Goal: Task Accomplishment & Management: Use online tool/utility

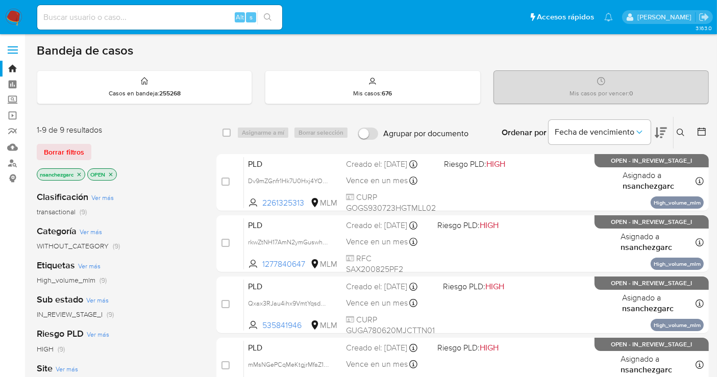
click at [653, 132] on icon at bounding box center [681, 133] width 8 height 8
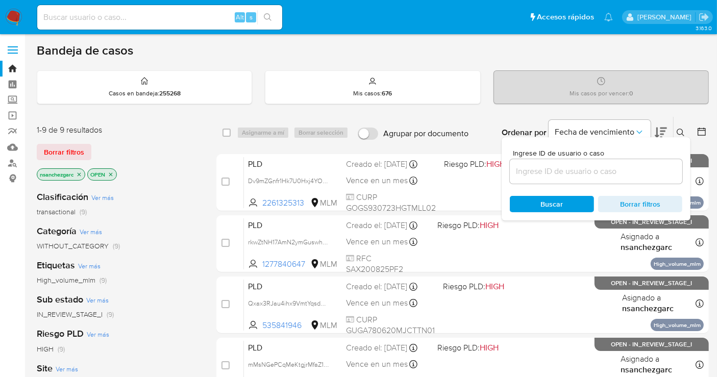
click at [551, 171] on input at bounding box center [596, 171] width 173 height 13
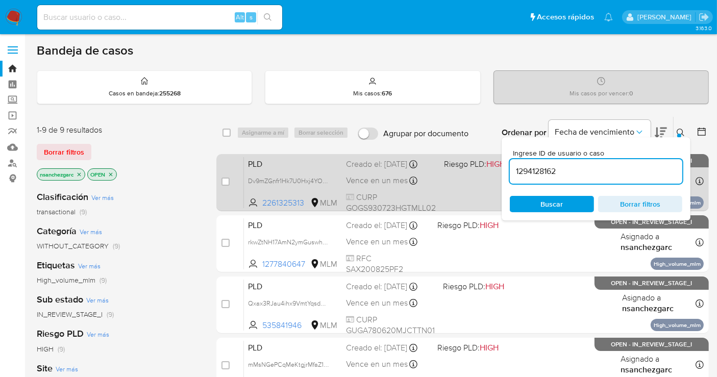
type input "1294128162"
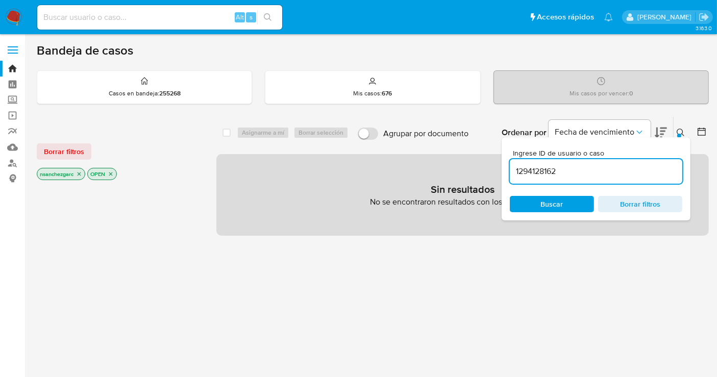
click at [81, 173] on icon "close-filter" at bounding box center [79, 174] width 6 height 6
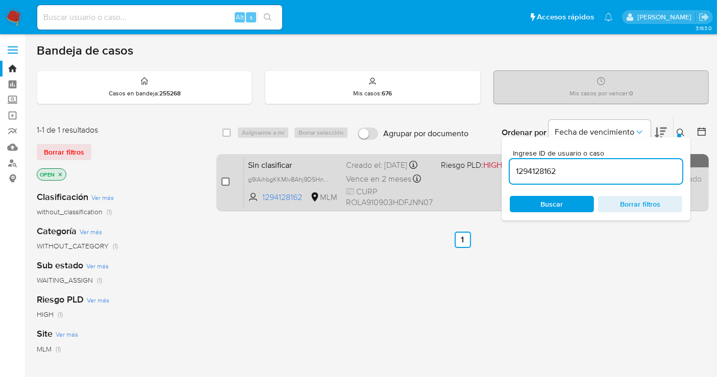
click at [226, 181] on input "checkbox" at bounding box center [226, 182] width 8 height 8
checkbox input "true"
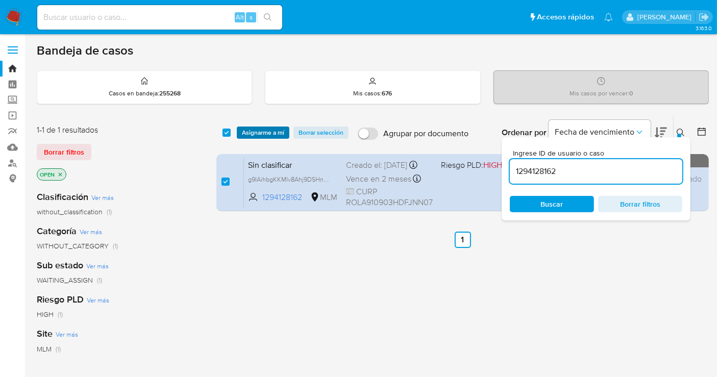
click at [255, 133] on span "Asignarme a mí" at bounding box center [263, 133] width 42 height 10
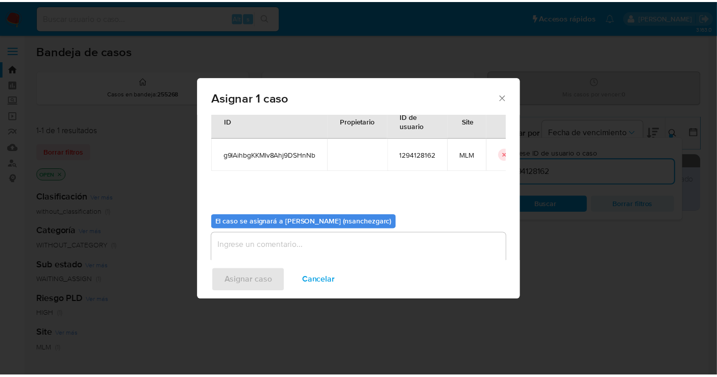
scroll to position [52, 0]
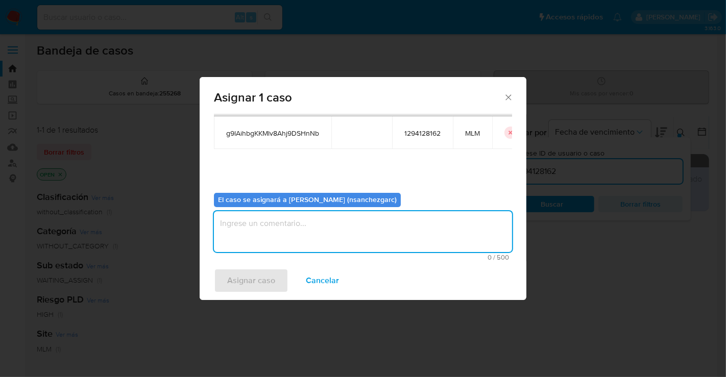
click at [248, 230] on textarea "assign-modal" at bounding box center [363, 231] width 298 height 41
type textarea "nesg"
click at [261, 288] on span "Asignar caso" at bounding box center [251, 281] width 48 height 22
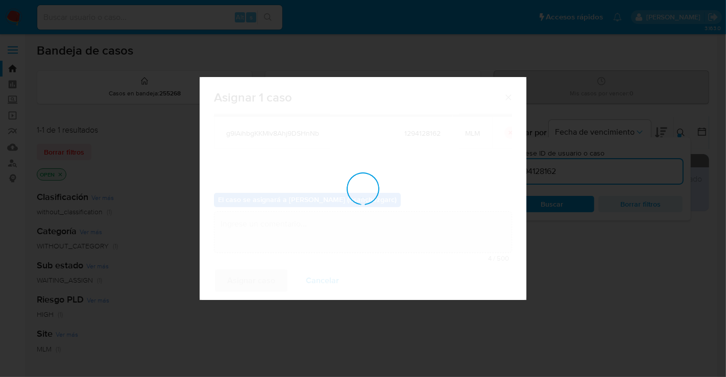
checkbox input "false"
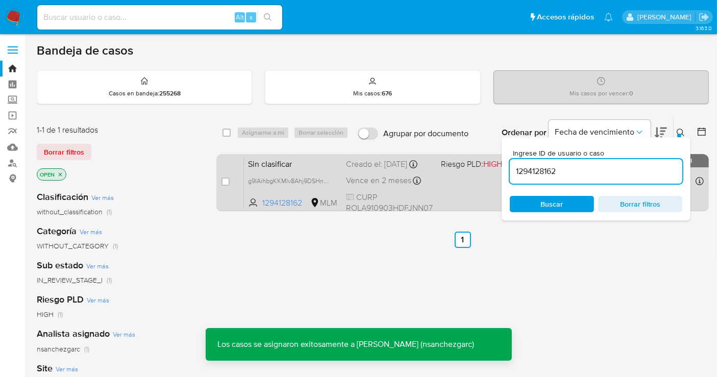
click at [360, 170] on div "Creado el: 13/10/2025 Creado el: 13/10/2025 06:54:23" at bounding box center [389, 164] width 87 height 11
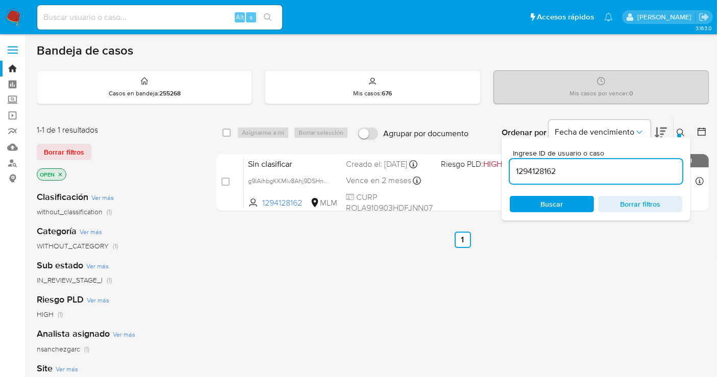
click at [14, 12] on img at bounding box center [13, 17] width 17 height 17
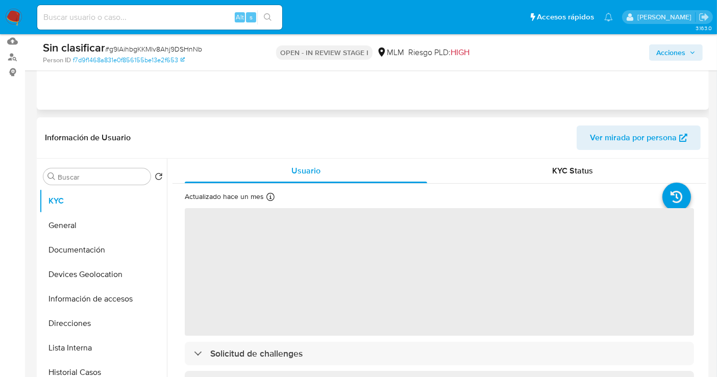
scroll to position [113, 0]
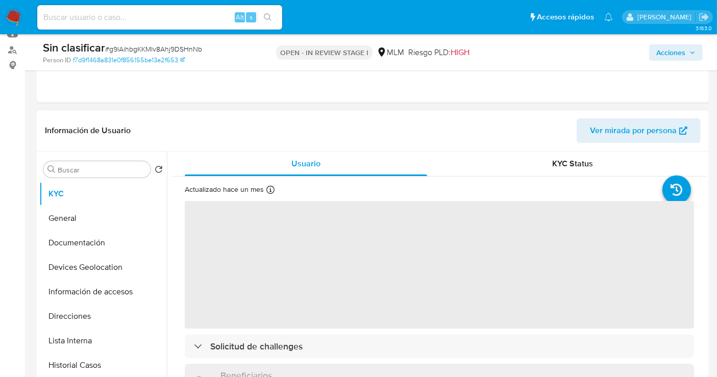
select select "10"
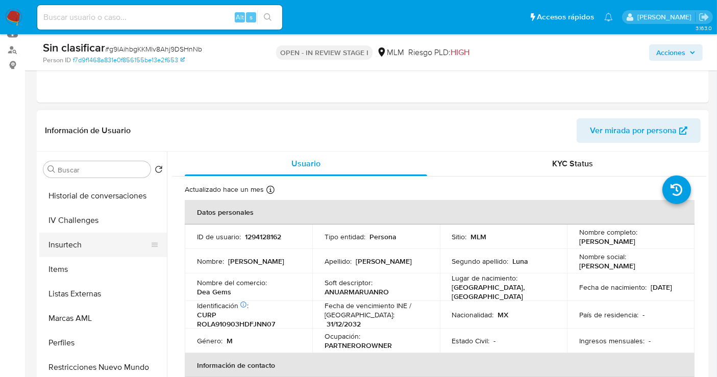
scroll to position [504, 0]
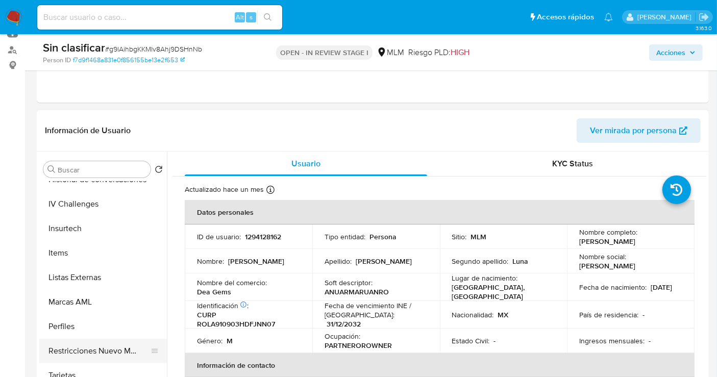
click at [93, 351] on button "Restricciones Nuevo Mundo" at bounding box center [98, 351] width 119 height 25
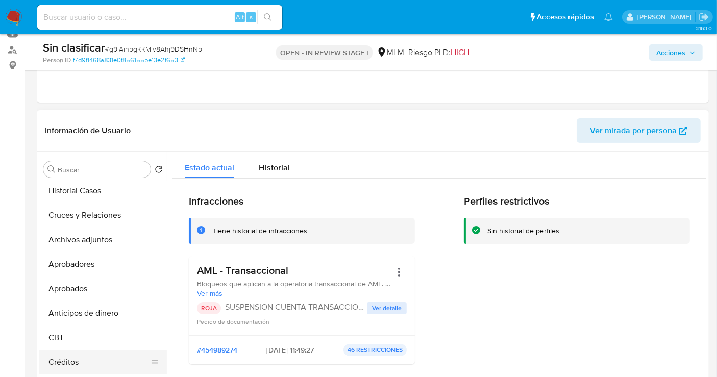
scroll to position [164, 0]
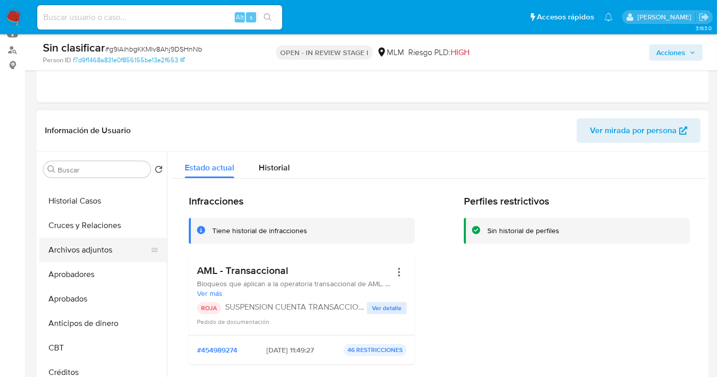
click at [82, 244] on button "Archivos adjuntos" at bounding box center [98, 250] width 119 height 25
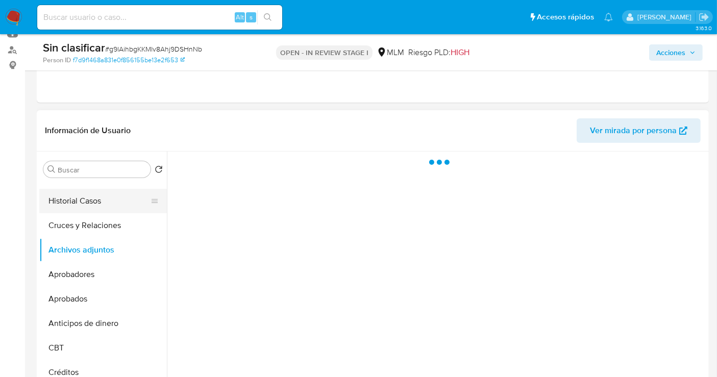
click at [82, 201] on button "Historial Casos" at bounding box center [98, 201] width 119 height 25
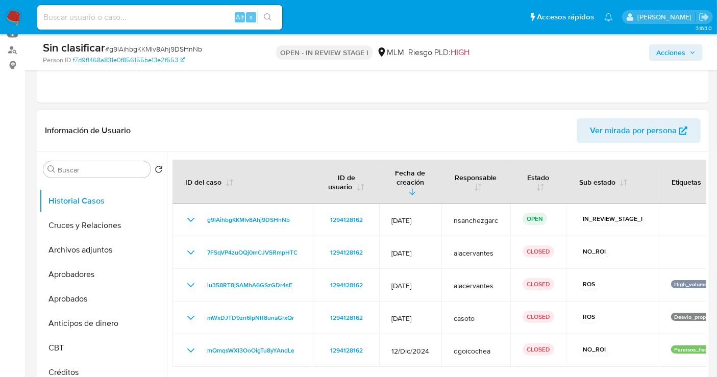
scroll to position [170, 0]
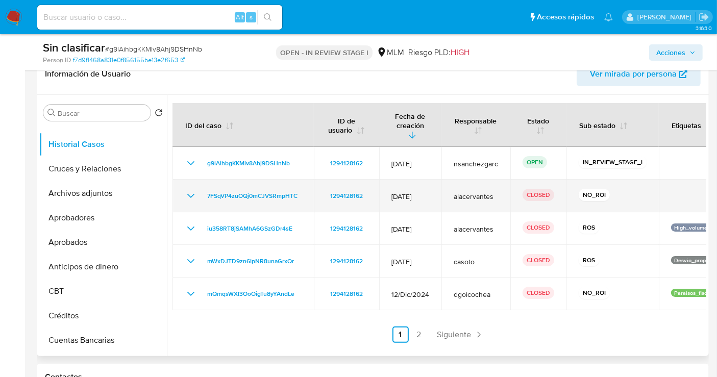
click at [189, 196] on icon "Mostrar/Ocultar" at bounding box center [190, 196] width 7 height 4
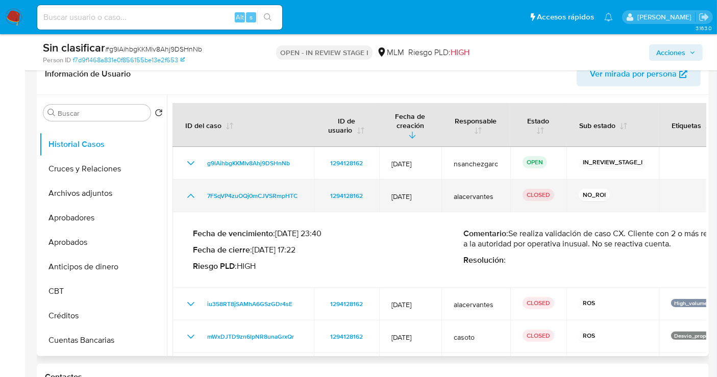
click at [189, 196] on icon "Mostrar/Ocultar" at bounding box center [191, 196] width 12 height 12
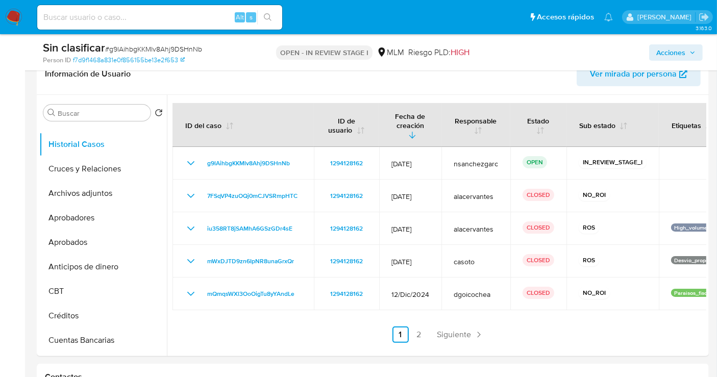
click at [672, 47] on span "Acciones" at bounding box center [671, 52] width 29 height 16
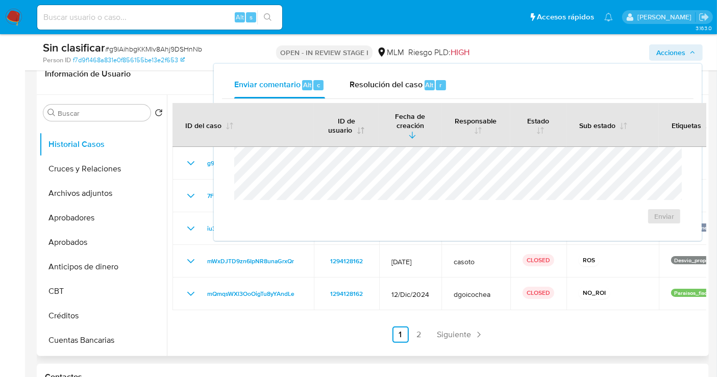
scroll to position [0, 0]
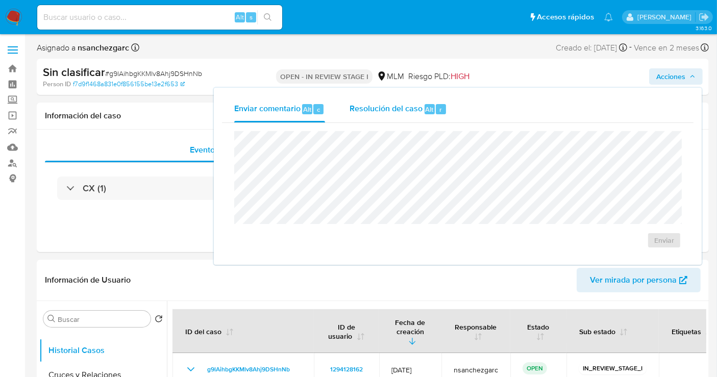
click at [377, 117] on div "Resolución del caso Alt r" at bounding box center [399, 109] width 98 height 27
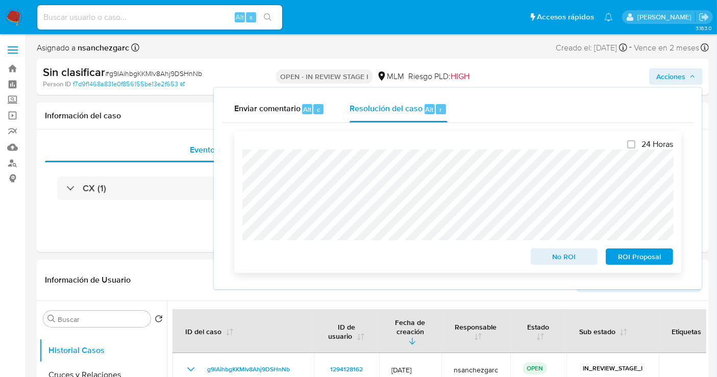
click at [556, 259] on span "No ROI" at bounding box center [564, 257] width 53 height 14
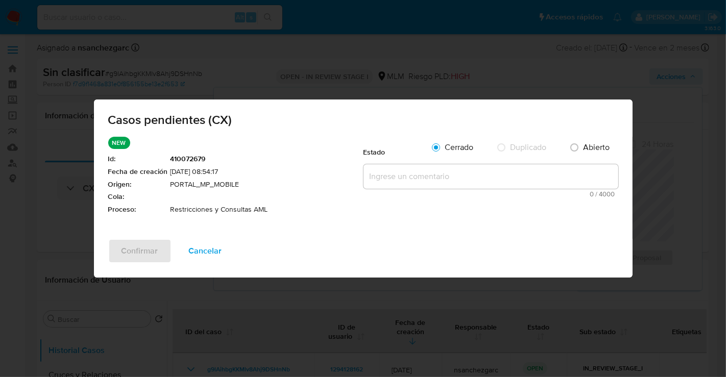
click at [396, 179] on textarea at bounding box center [490, 176] width 255 height 25
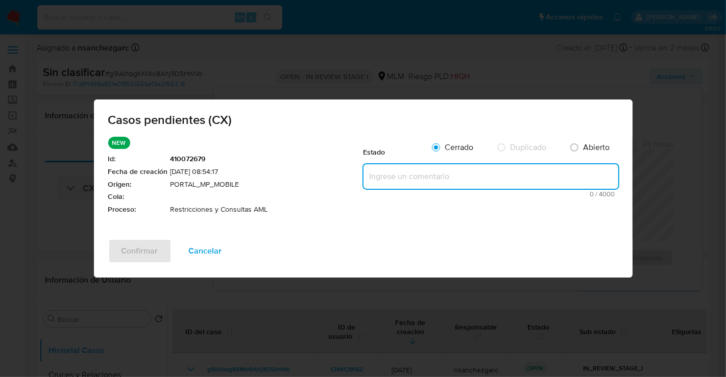
paste textarea "Se realiza validación de caso generado por CX donde se identifica restricción l…"
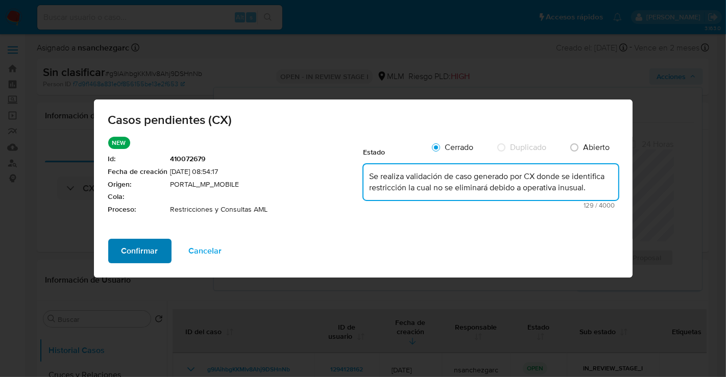
type textarea "Se realiza validación de caso generado por CX donde se identifica restricción l…"
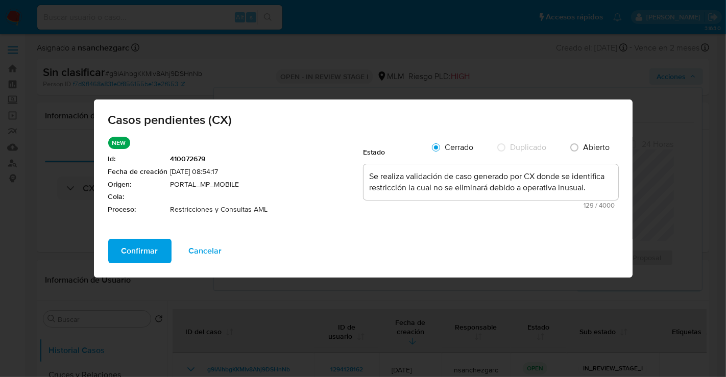
click at [154, 249] on span "Confirmar" at bounding box center [140, 251] width 37 height 22
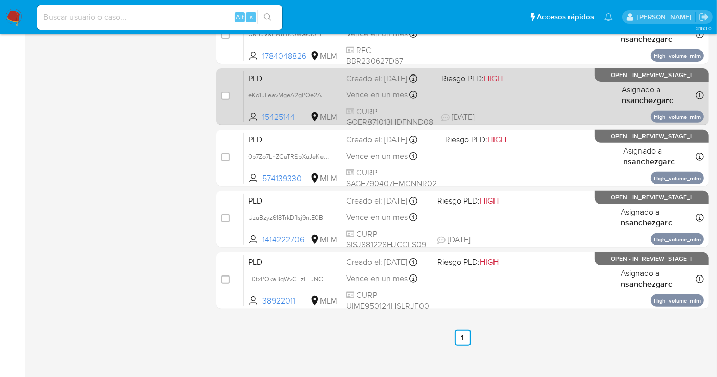
scroll to position [403, 0]
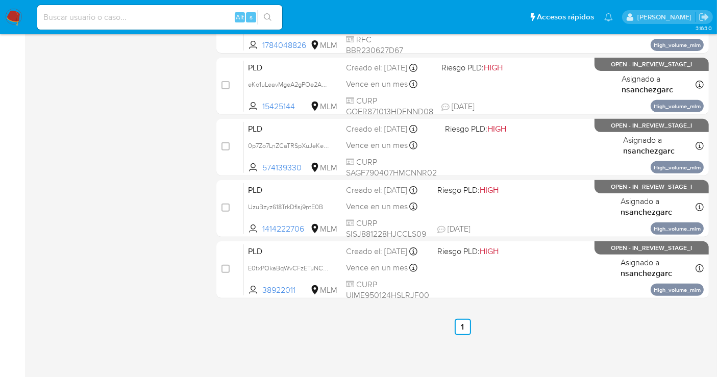
click at [135, 190] on div "1-9 de 9 resultados Borrar filtros nsanchezgarc OPEN Clasificación Ver más tran…" at bounding box center [118, 25] width 163 height 622
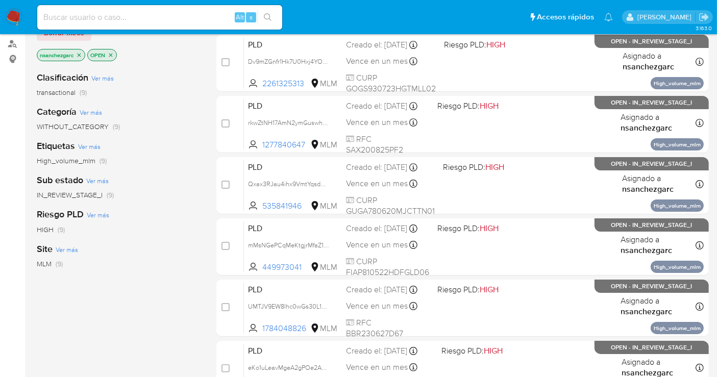
scroll to position [176, 0]
